Goal: Task Accomplishment & Management: Complete application form

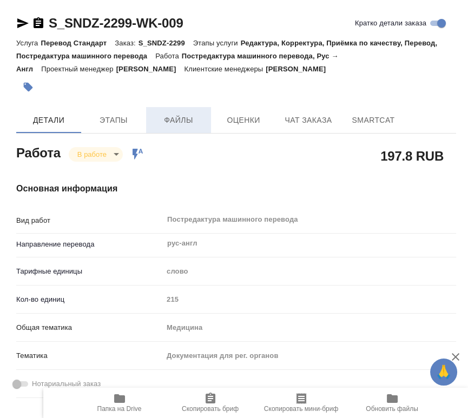
click at [154, 111] on button "Файлы" at bounding box center [178, 120] width 65 height 26
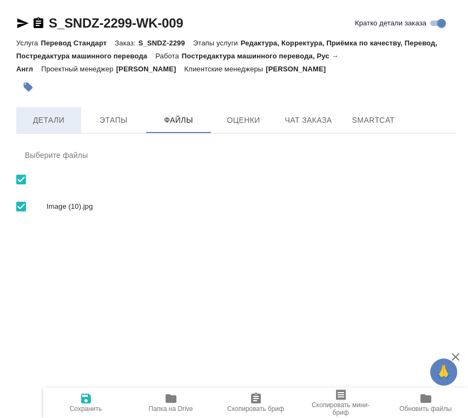
click at [25, 122] on span "Детали" at bounding box center [49, 121] width 52 height 14
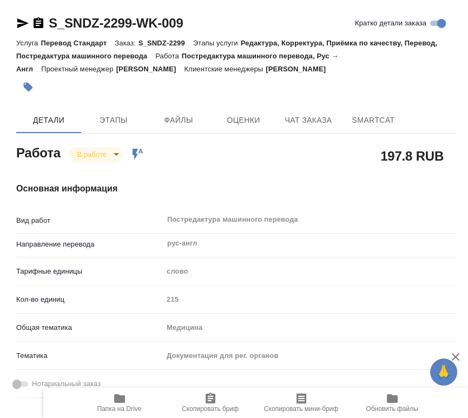
type textarea "x"
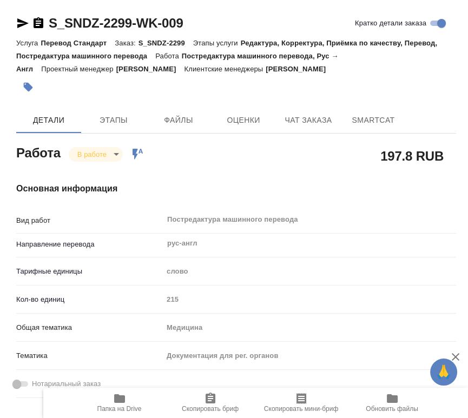
type textarea "x"
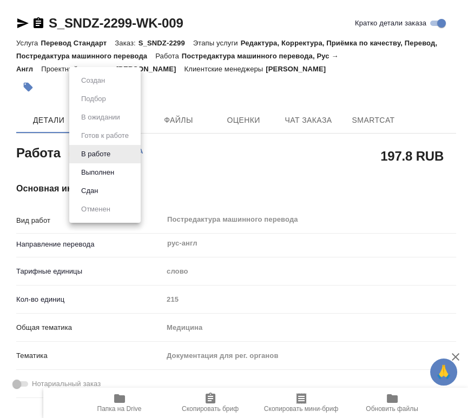
click at [103, 154] on body "🙏 .cls-1 fill:#fff; AWATERA Chernyayeva Tatyana Работы 0 Чаты График Выйти S_SN…" at bounding box center [234, 209] width 468 height 418
type textarea "x"
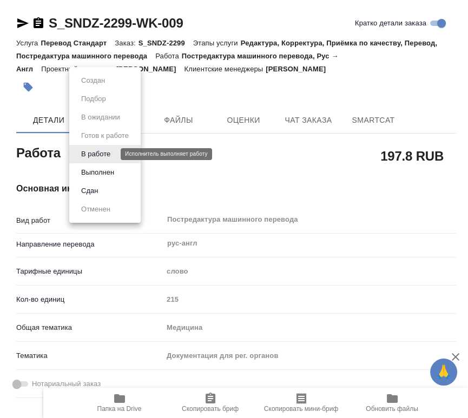
type textarea "x"
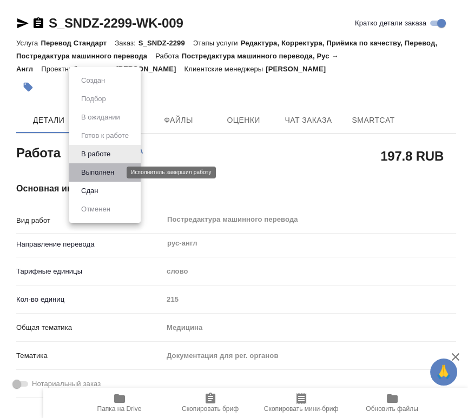
click at [104, 172] on button "Выполнен" at bounding box center [98, 173] width 40 height 12
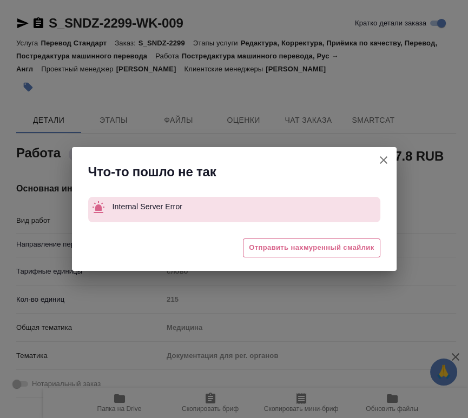
type textarea "x"
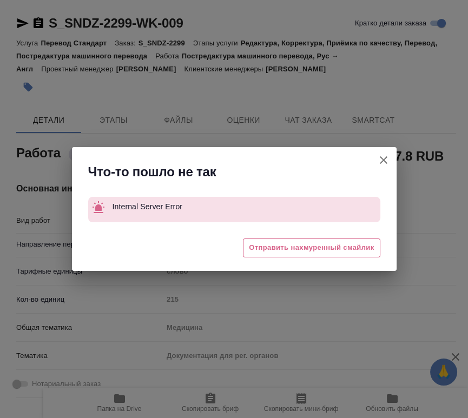
type textarea "x"
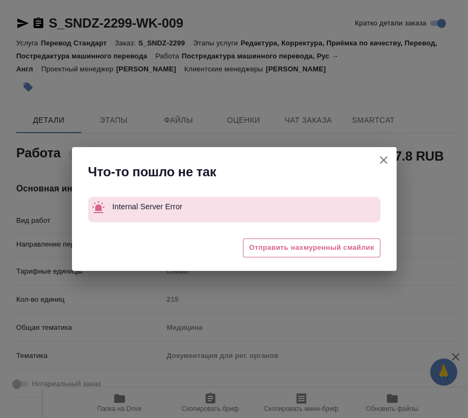
click at [385, 162] on icon "button" at bounding box center [383, 160] width 13 height 13
type textarea "x"
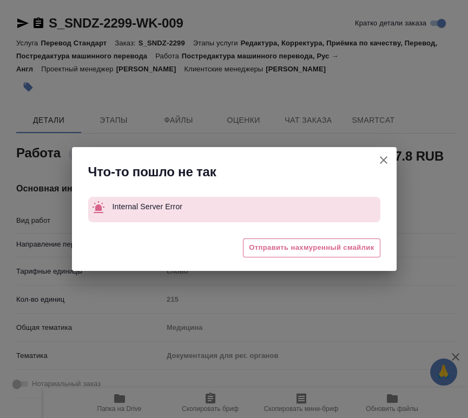
type textarea "x"
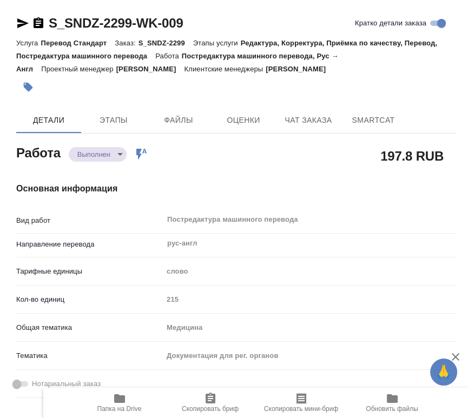
type textarea "x"
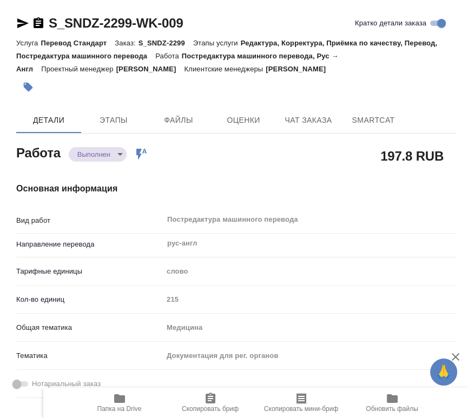
type textarea "x"
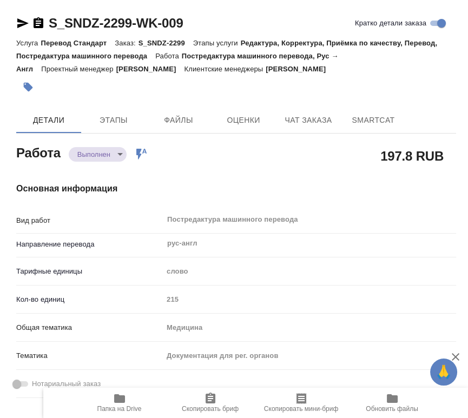
type textarea "x"
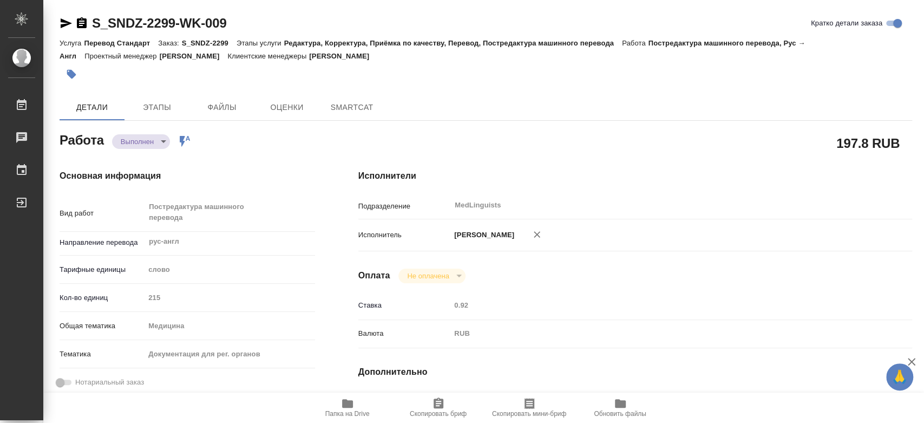
type textarea "x"
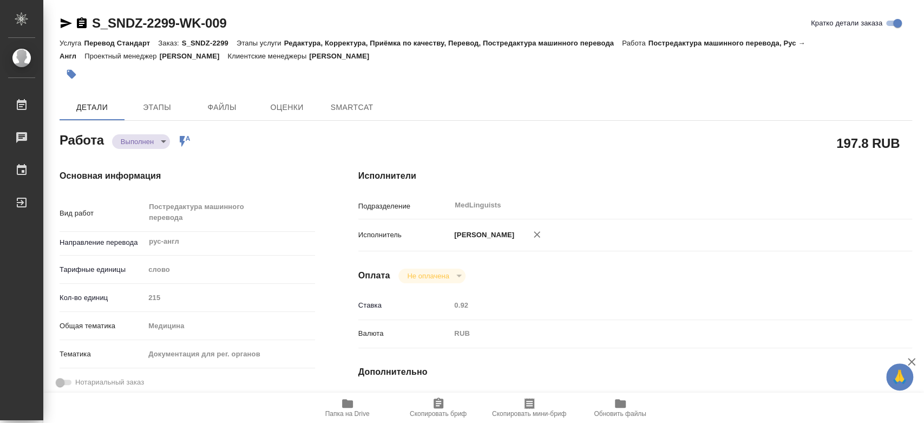
type textarea "x"
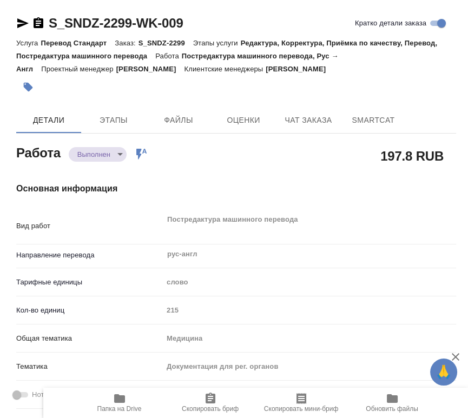
type textarea "x"
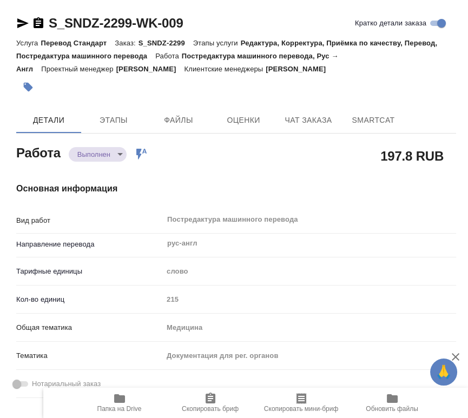
type textarea "x"
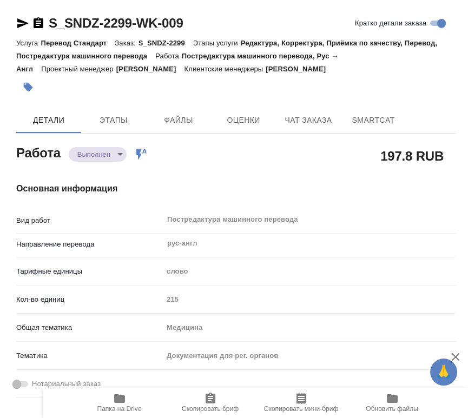
type textarea "x"
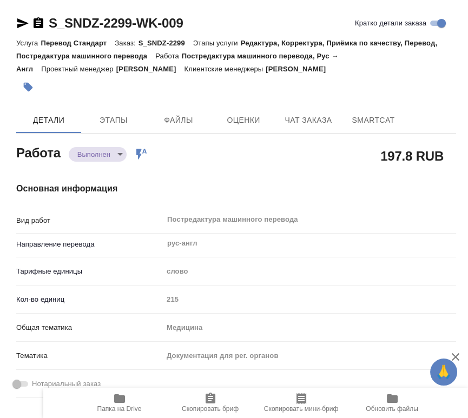
type textarea "x"
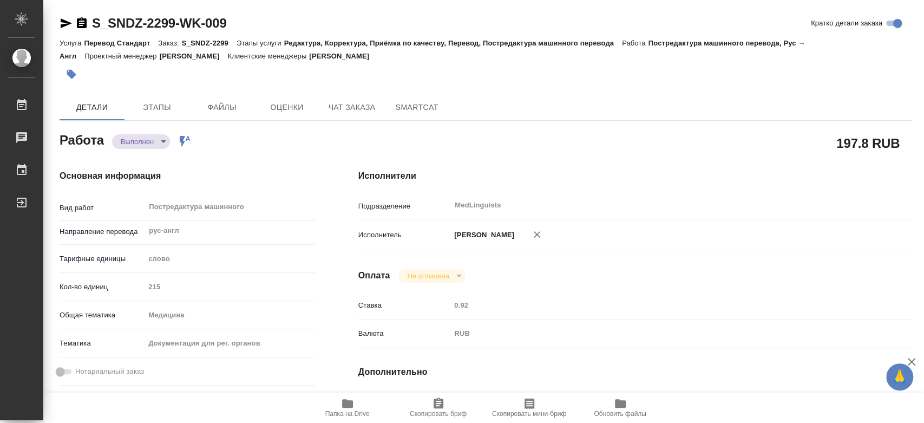
type textarea "x"
